Goal: Find specific page/section: Find specific page/section

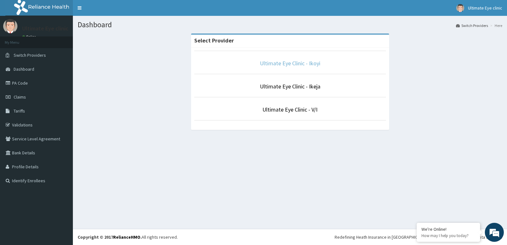
click at [268, 64] on link "Ultimate Eye Clinic - Ikoyi" at bounding box center [290, 63] width 61 height 7
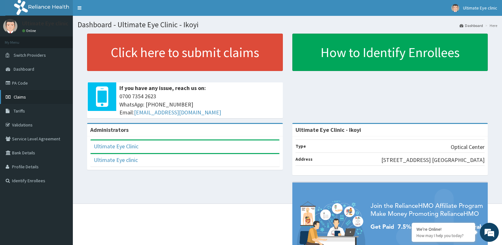
click at [23, 94] on span "Claims" at bounding box center [20, 97] width 12 height 6
